Goal: Task Accomplishment & Management: Manage account settings

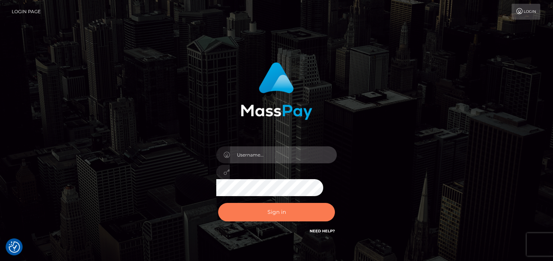
type input "denise"
click at [303, 207] on button "Sign in" at bounding box center [276, 212] width 117 height 18
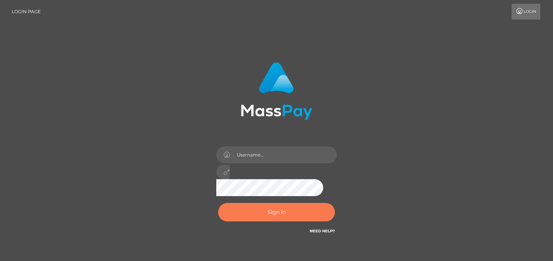
click at [278, 214] on button "Sign in" at bounding box center [276, 212] width 117 height 18
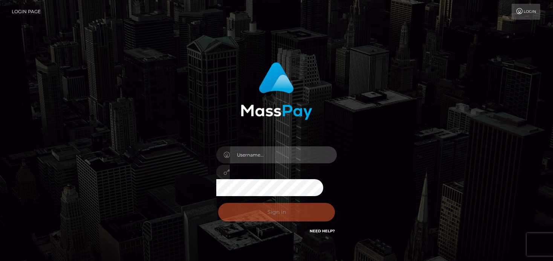
type input "denise"
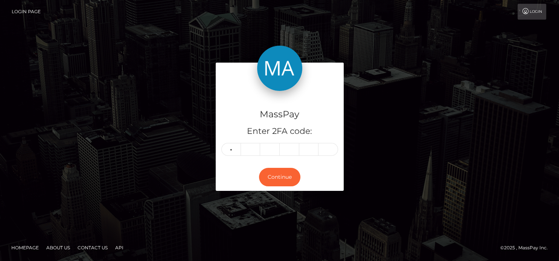
type input "2"
type input "1"
type input "3"
type input "5"
type input "4"
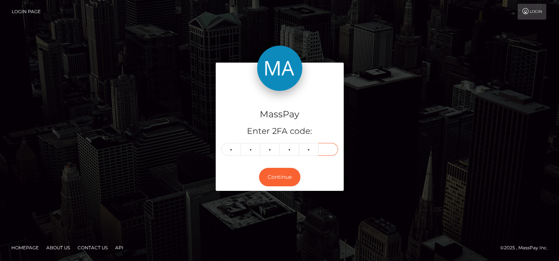
type input "4"
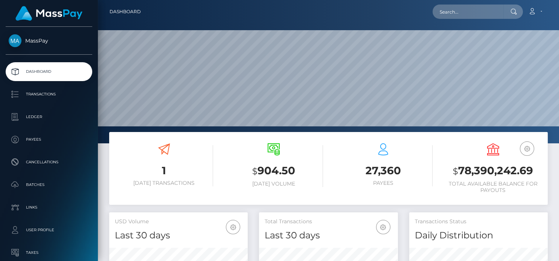
scroll to position [133, 139]
click at [448, 9] on input "text" at bounding box center [468, 12] width 71 height 14
paste input "[EMAIL_ADDRESS][DOMAIN_NAME]"
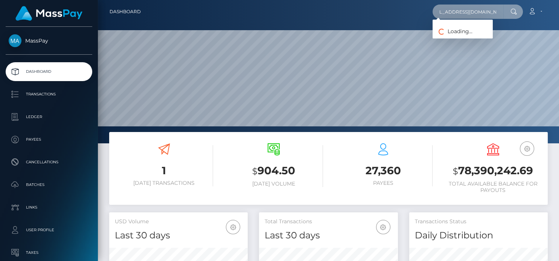
type input "klaudiachwalek94@gmail.com"
